Goal: Information Seeking & Learning: Learn about a topic

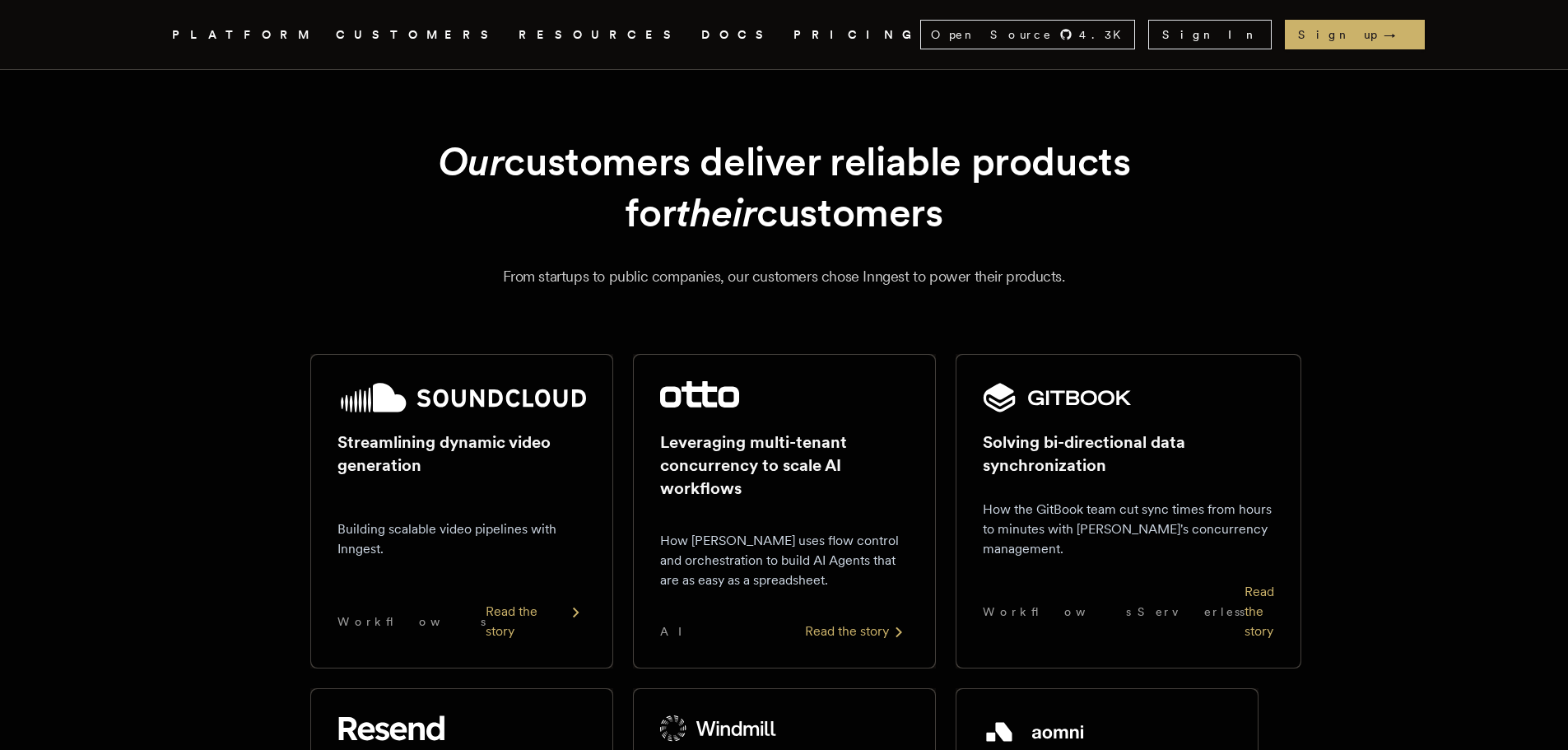
click at [334, 50] on nav "Inngest .cls-1 { fill: #FAFAF9; } PLATFORM CUSTOMERS RESOURCES DOCS PRICING Ope…" at bounding box center [784, 34] width 1317 height 69
click at [316, 40] on span "PLATFORM" at bounding box center [244, 35] width 144 height 21
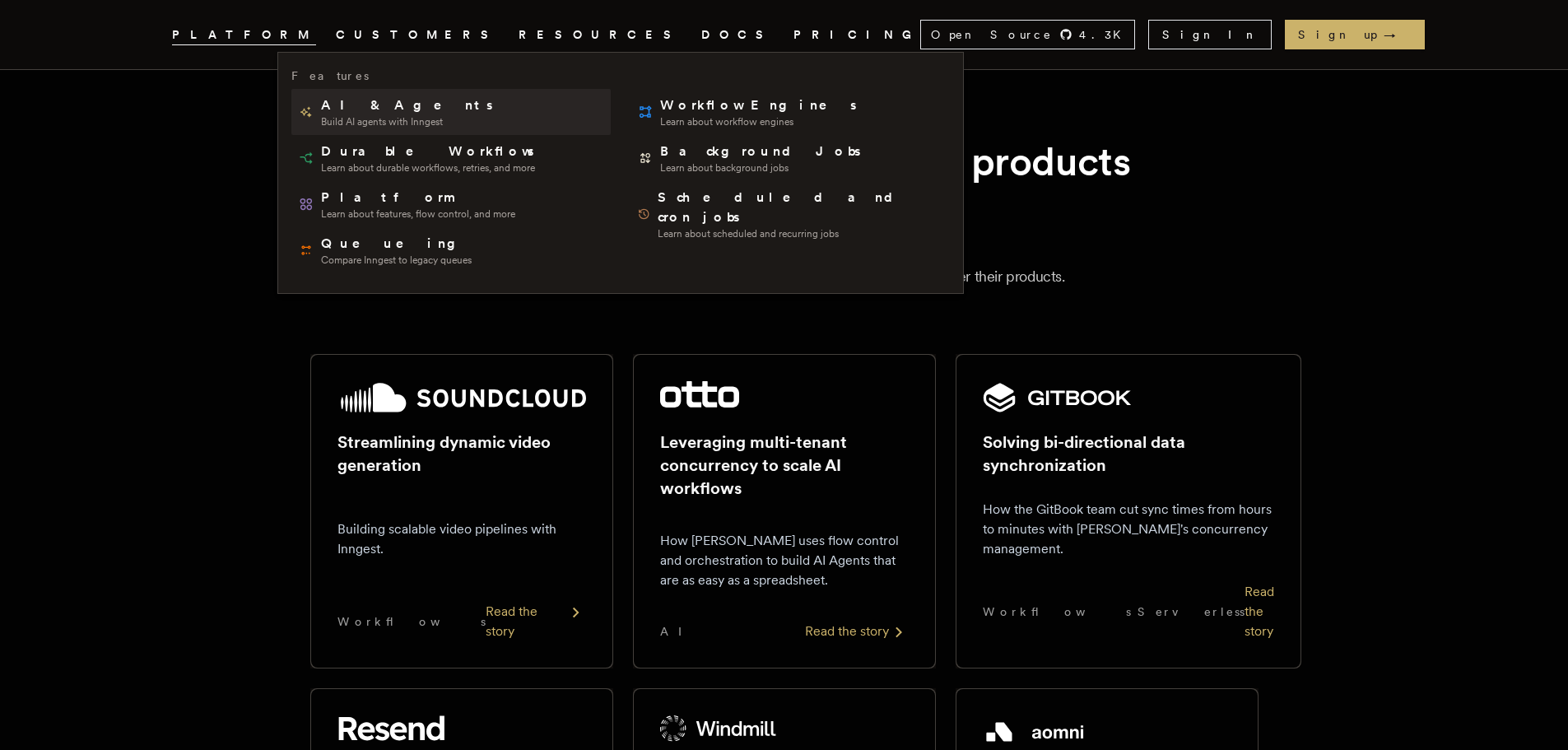
click at [345, 117] on span "Build AI agents with Inngest" at bounding box center [409, 122] width 175 height 13
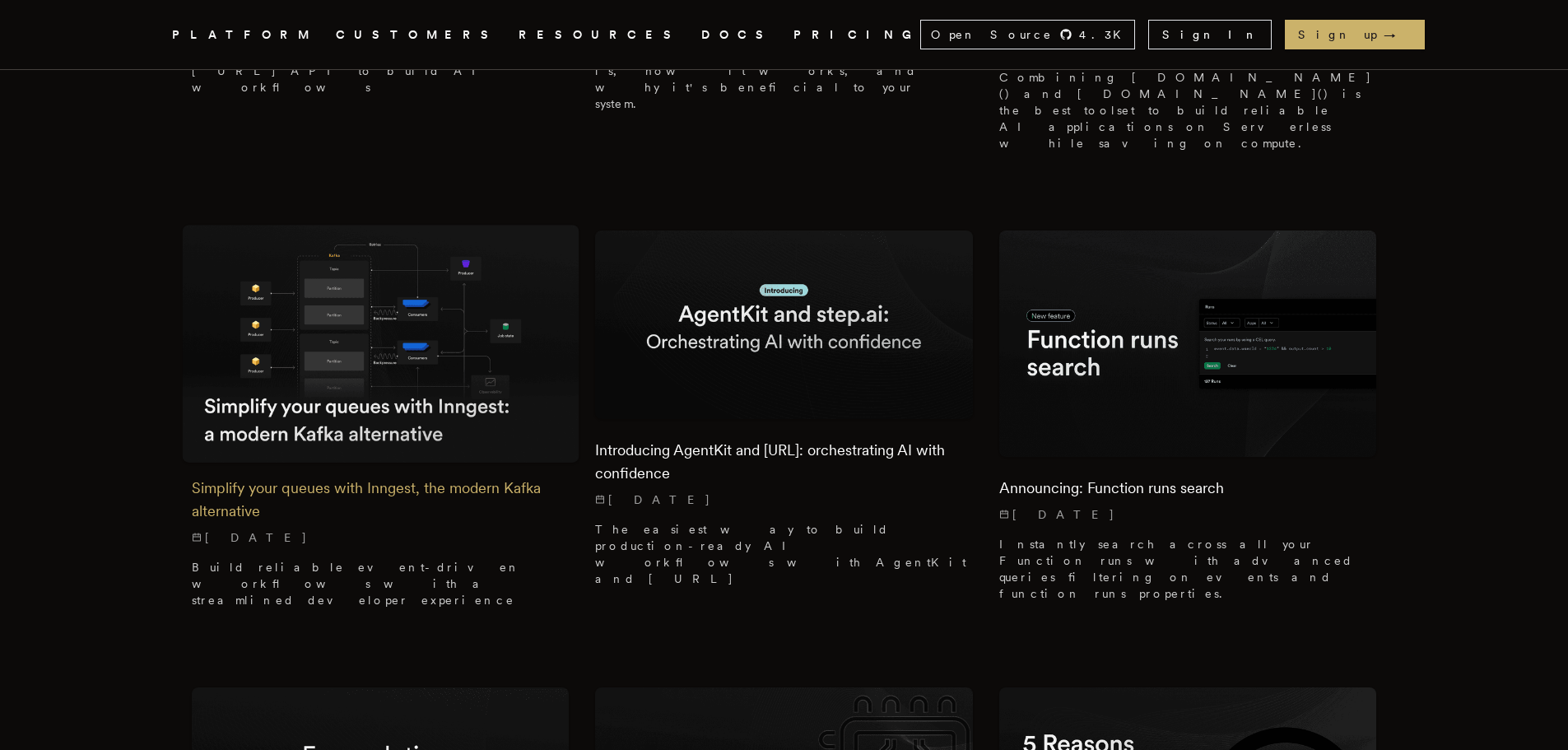
scroll to position [2965, 0]
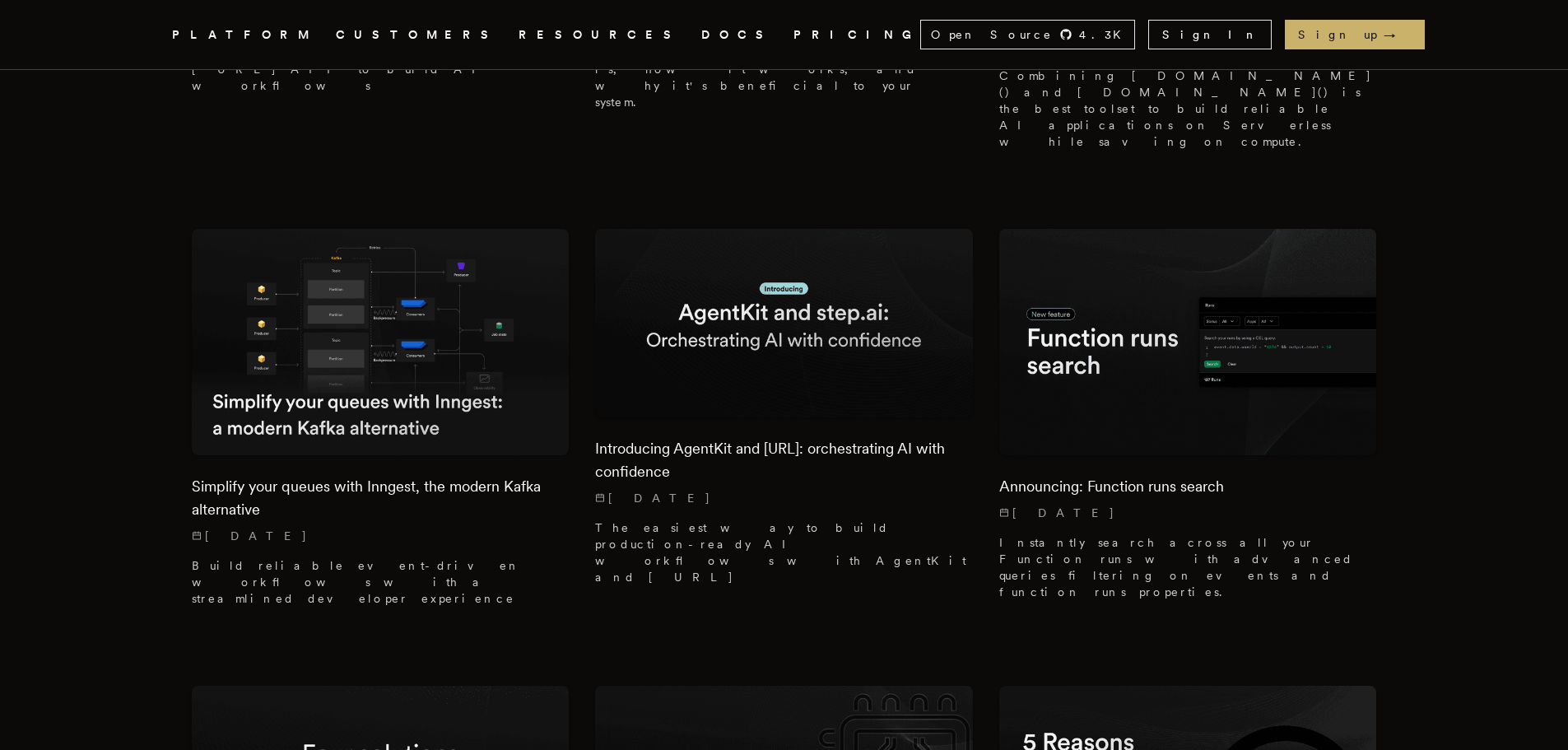
click at [682, 38] on icon "Global" at bounding box center [682, 34] width 0 height 13
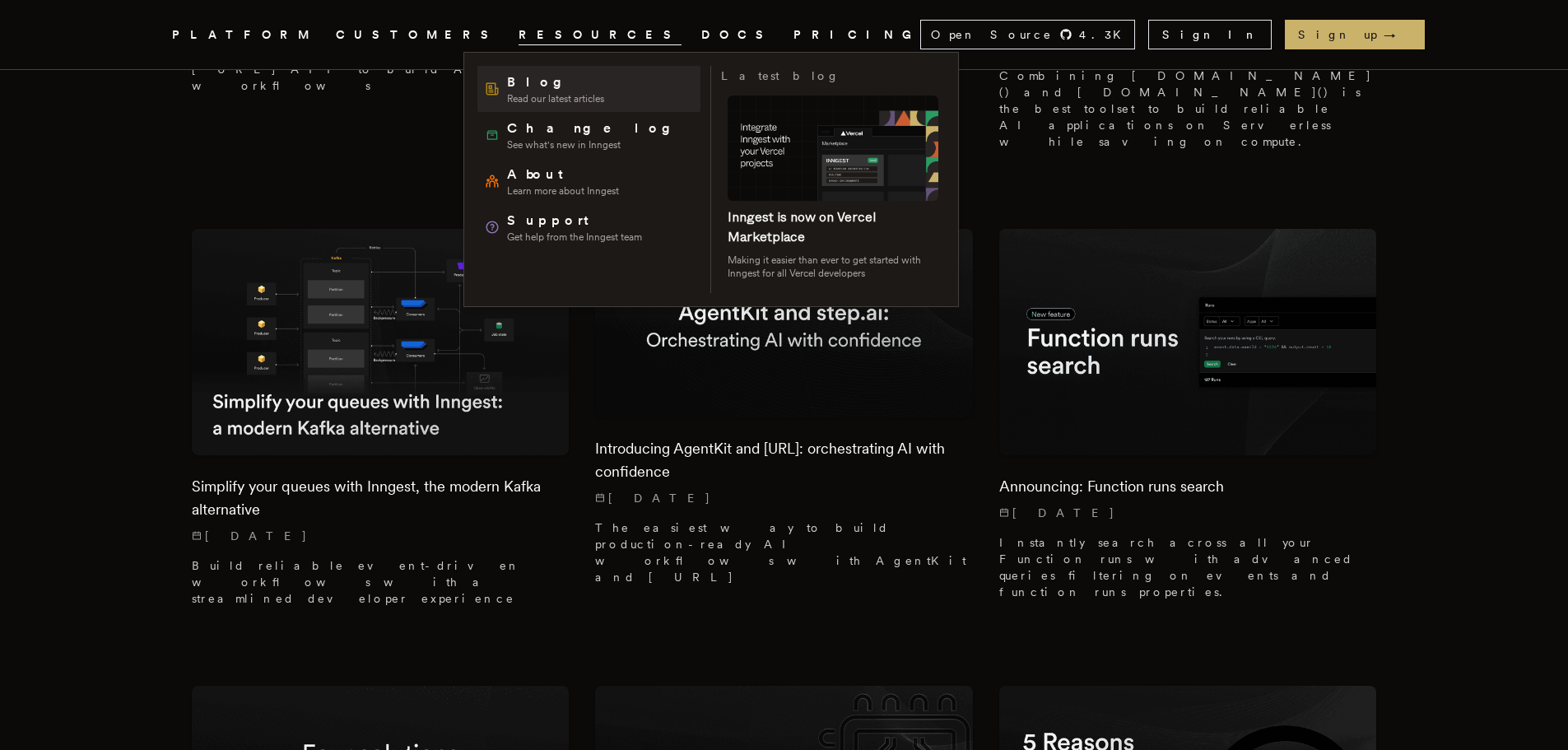
click at [529, 85] on span "Blog" at bounding box center [555, 82] width 97 height 20
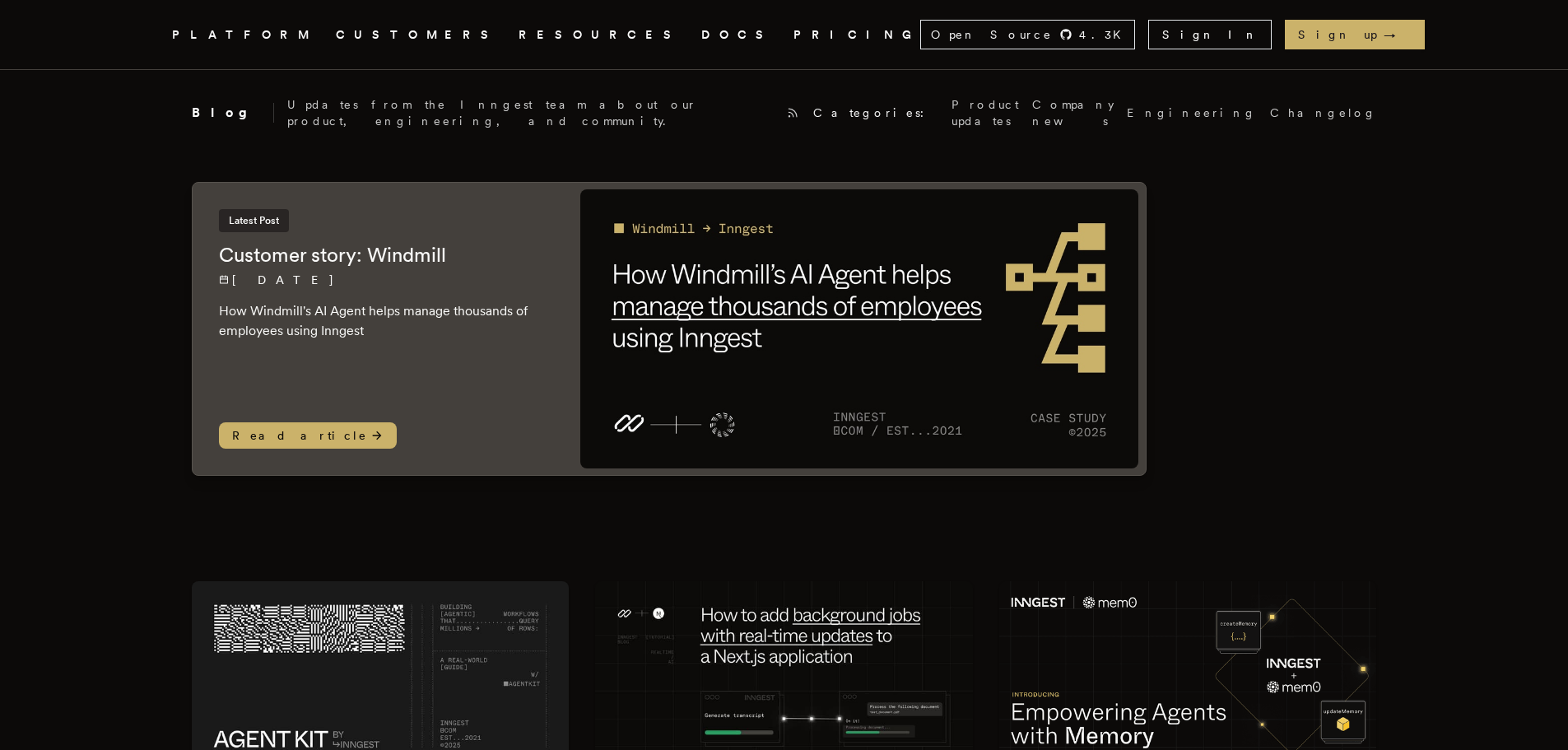
drag, startPoint x: 1350, startPoint y: 209, endPoint x: 1293, endPoint y: 94, distance: 128.4
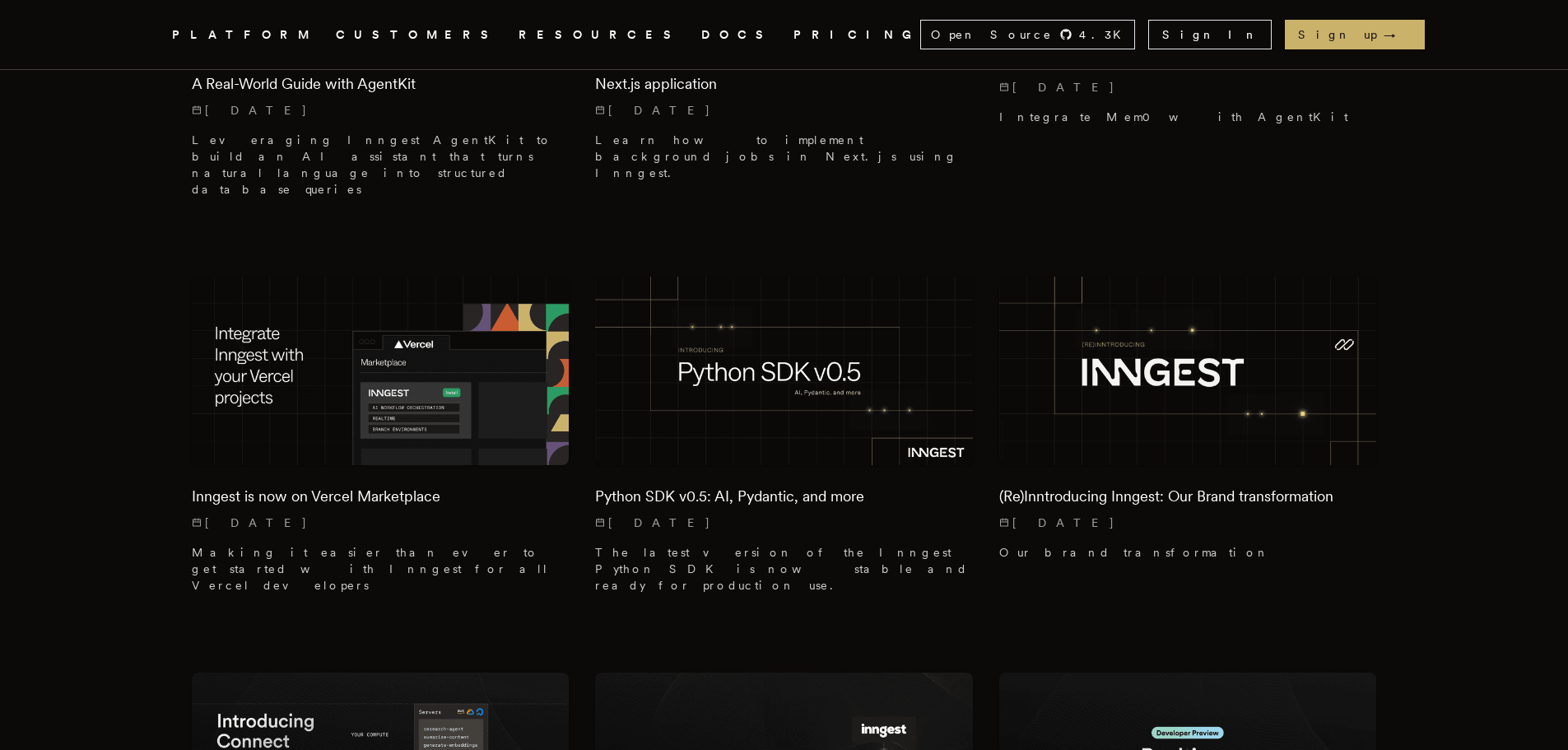
scroll to position [659, 0]
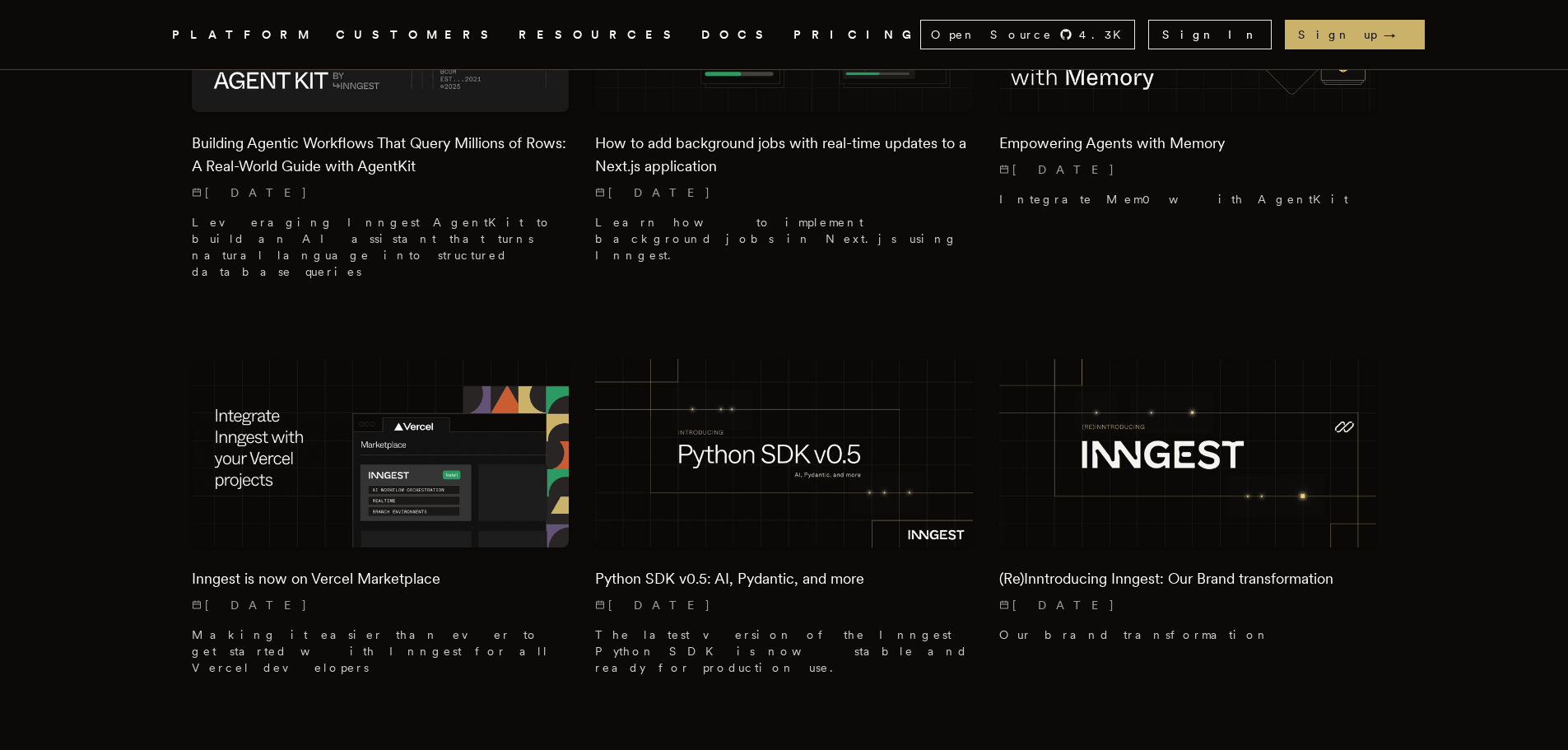
click at [589, 20] on nav "Inngest .cls-1 { fill: #FAFAF9; } PLATFORM CUSTOMERS RESOURCES DOCS PRICING Ope…" at bounding box center [784, 34] width 1317 height 69
click at [702, 26] on link "DOCS" at bounding box center [738, 35] width 73 height 21
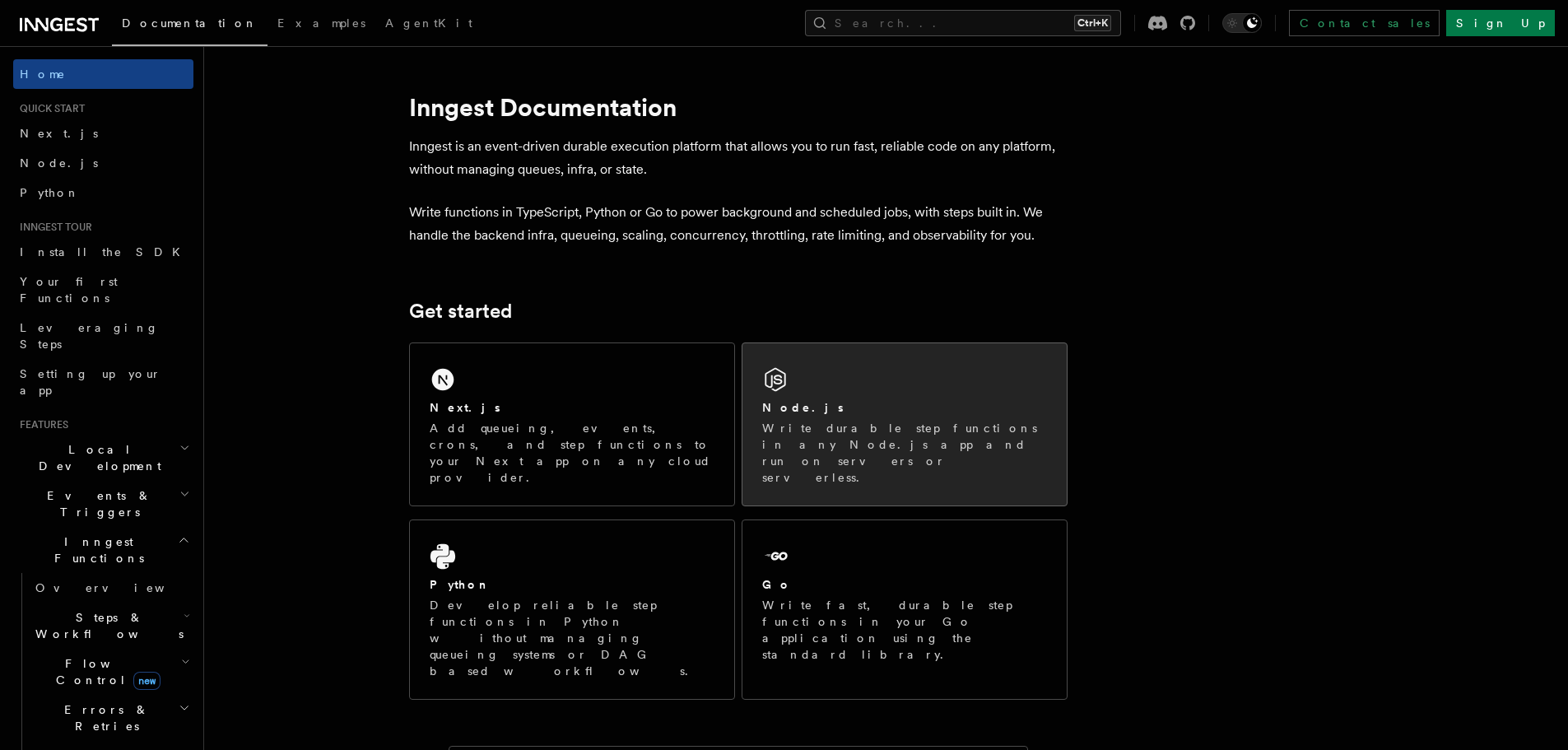
click at [811, 372] on div "Node.js Write durable step functions in any Node.js app and run on servers or s…" at bounding box center [905, 424] width 325 height 162
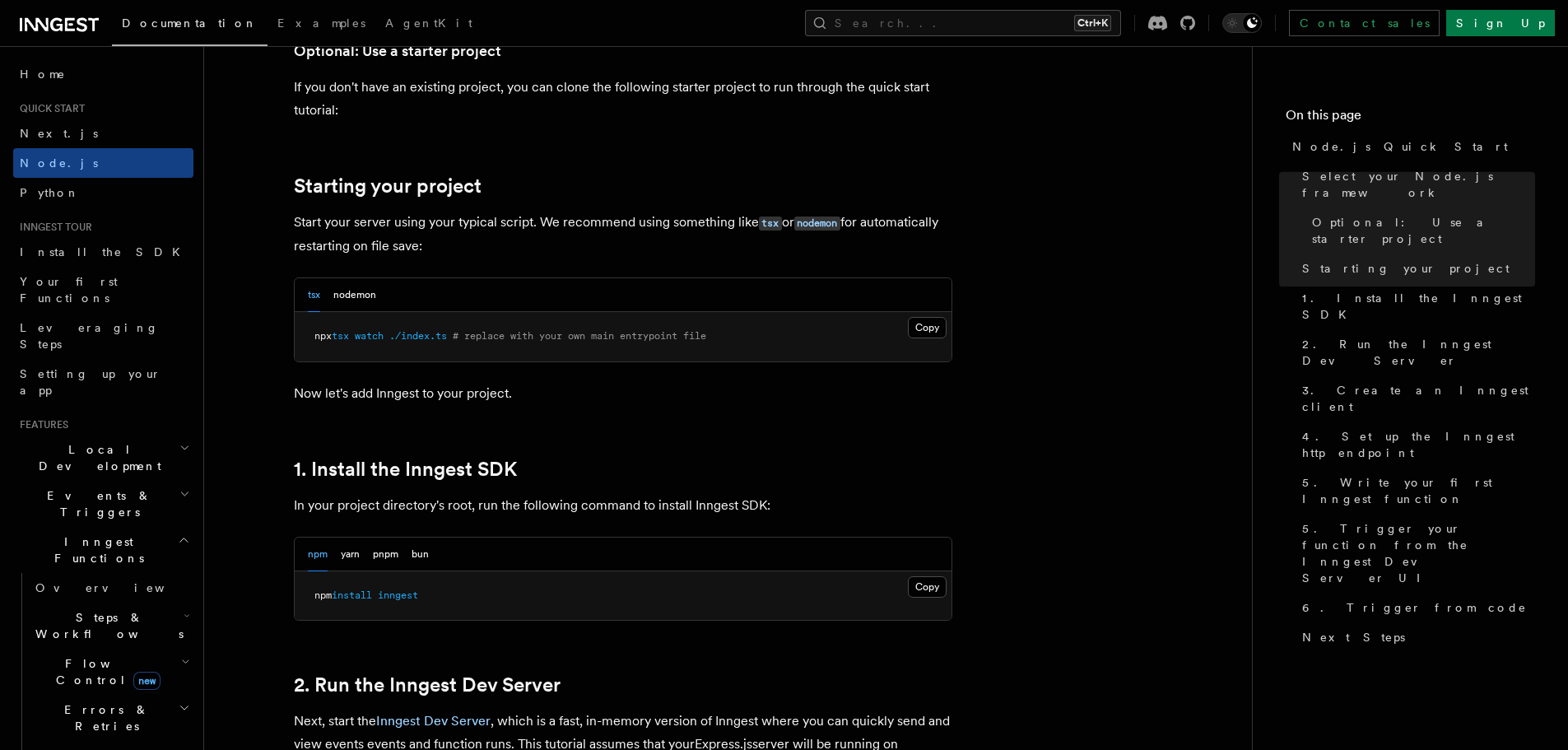
scroll to position [906, 0]
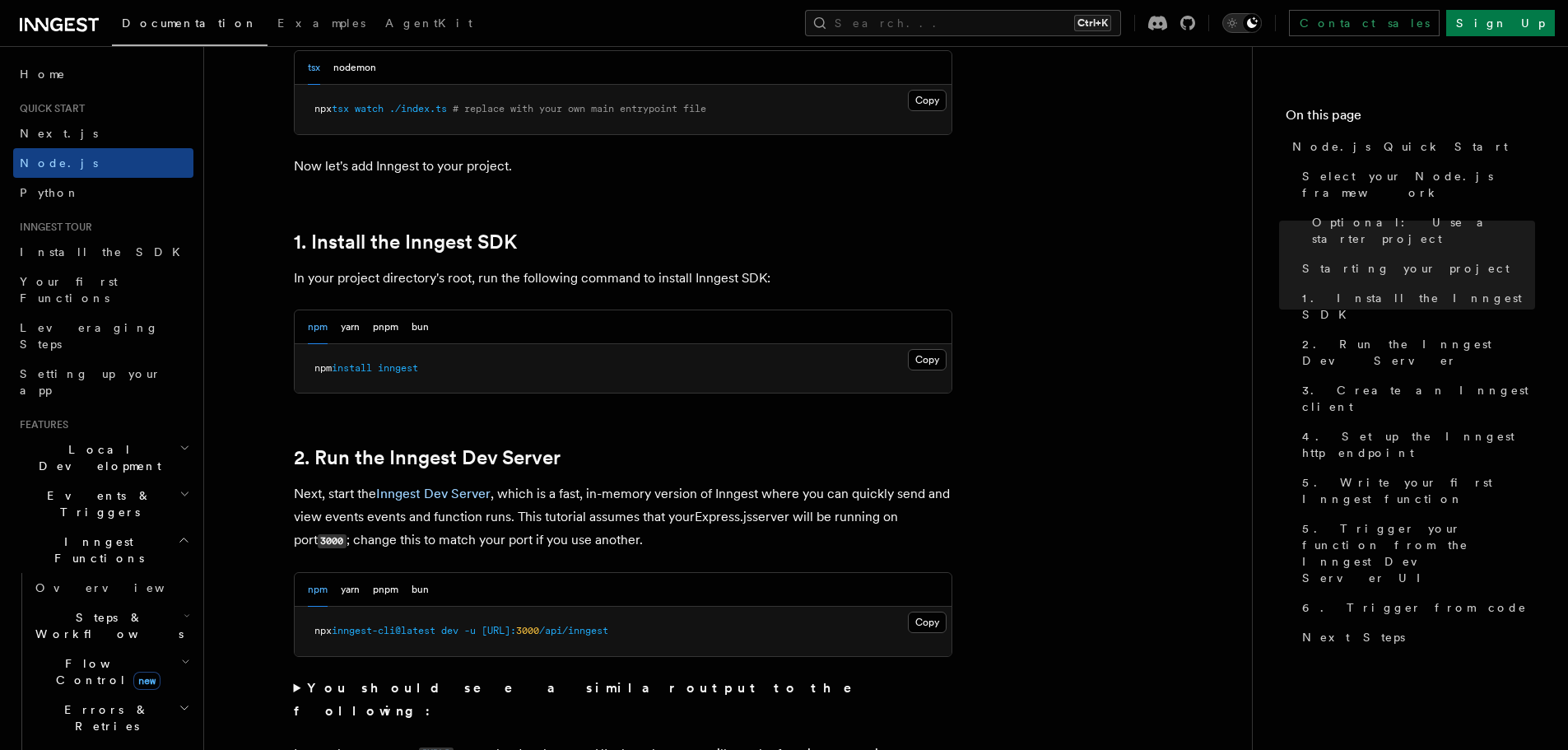
click at [1241, 26] on icon "Toggle dark mode" at bounding box center [1232, 22] width 16 height 16
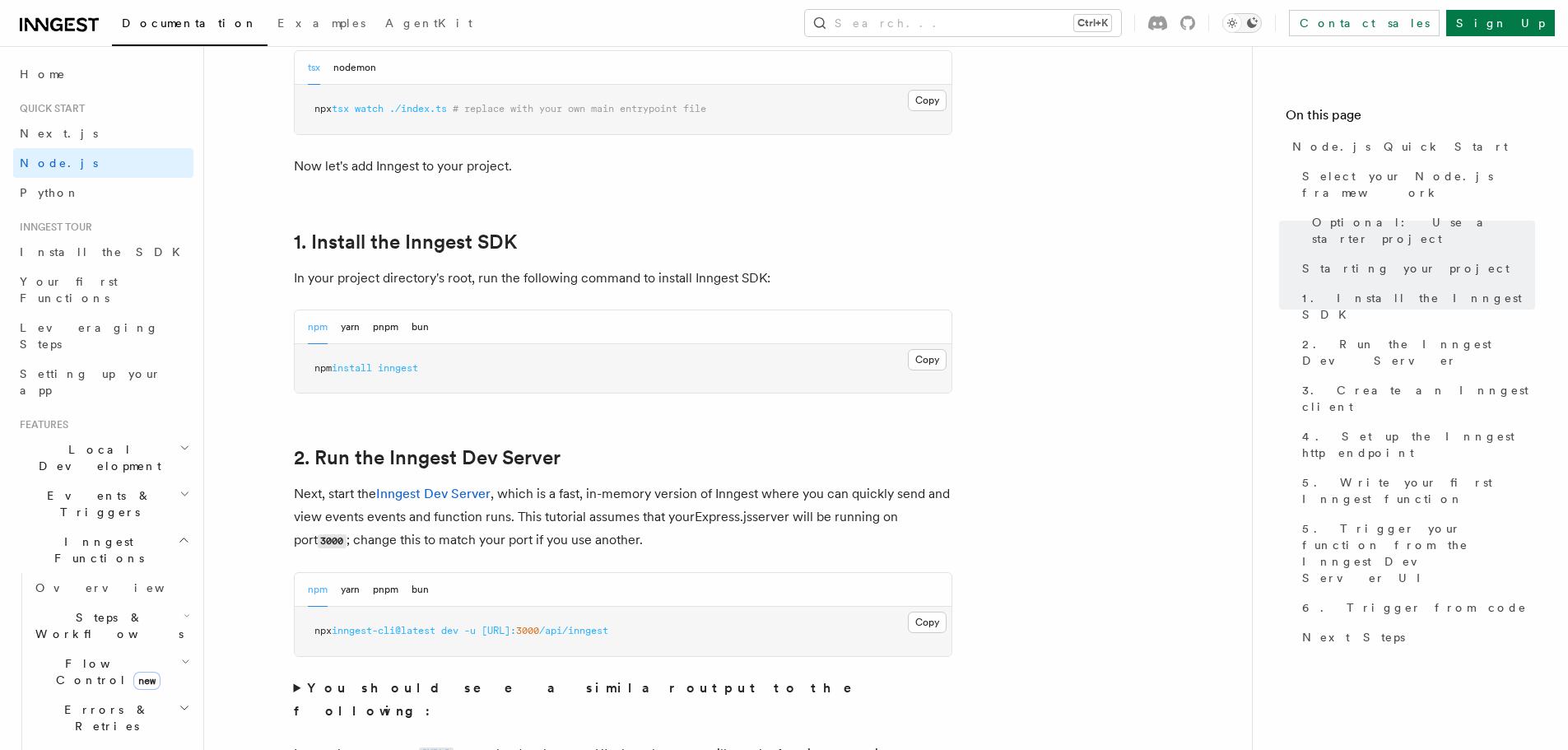
click at [1241, 26] on icon "Toggle dark mode" at bounding box center [1232, 22] width 16 height 16
